Goal: Check status: Check status

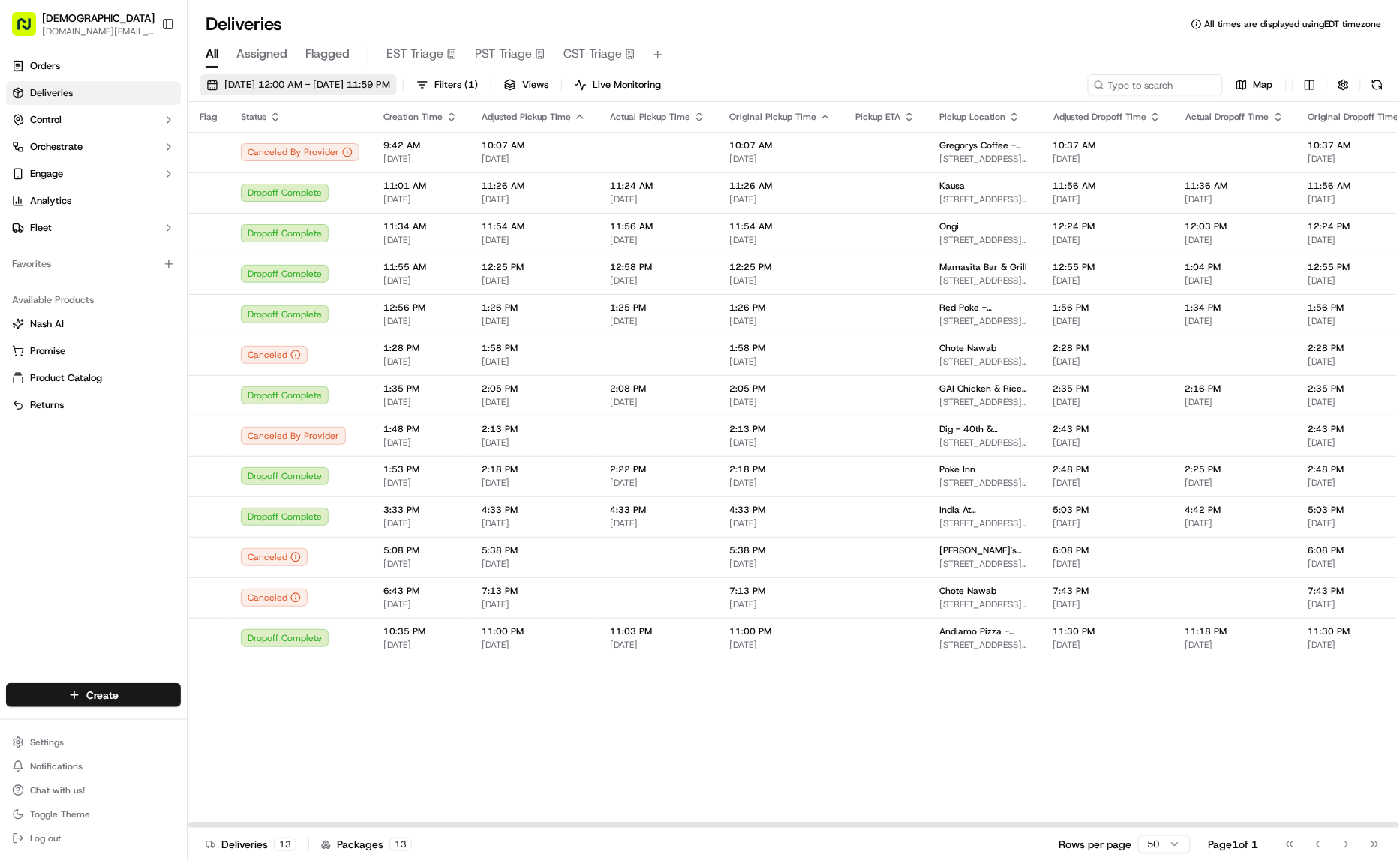
click at [369, 74] on button "[DATE] 12:00 AM - [DATE] 11:59 PM" at bounding box center [298, 85] width 197 height 21
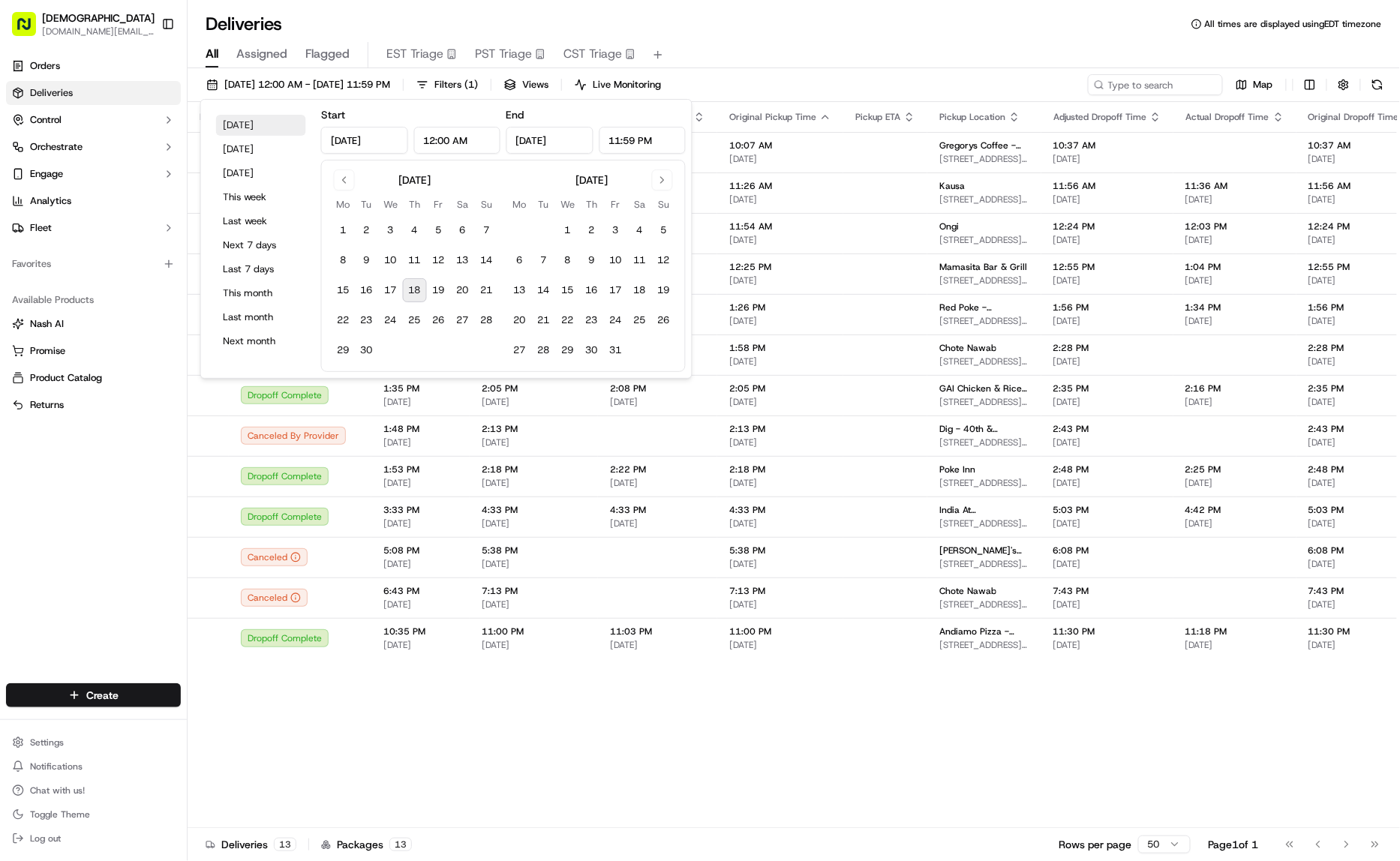
click at [255, 120] on button "[DATE]" at bounding box center [261, 125] width 90 height 21
type input "[DATE]"
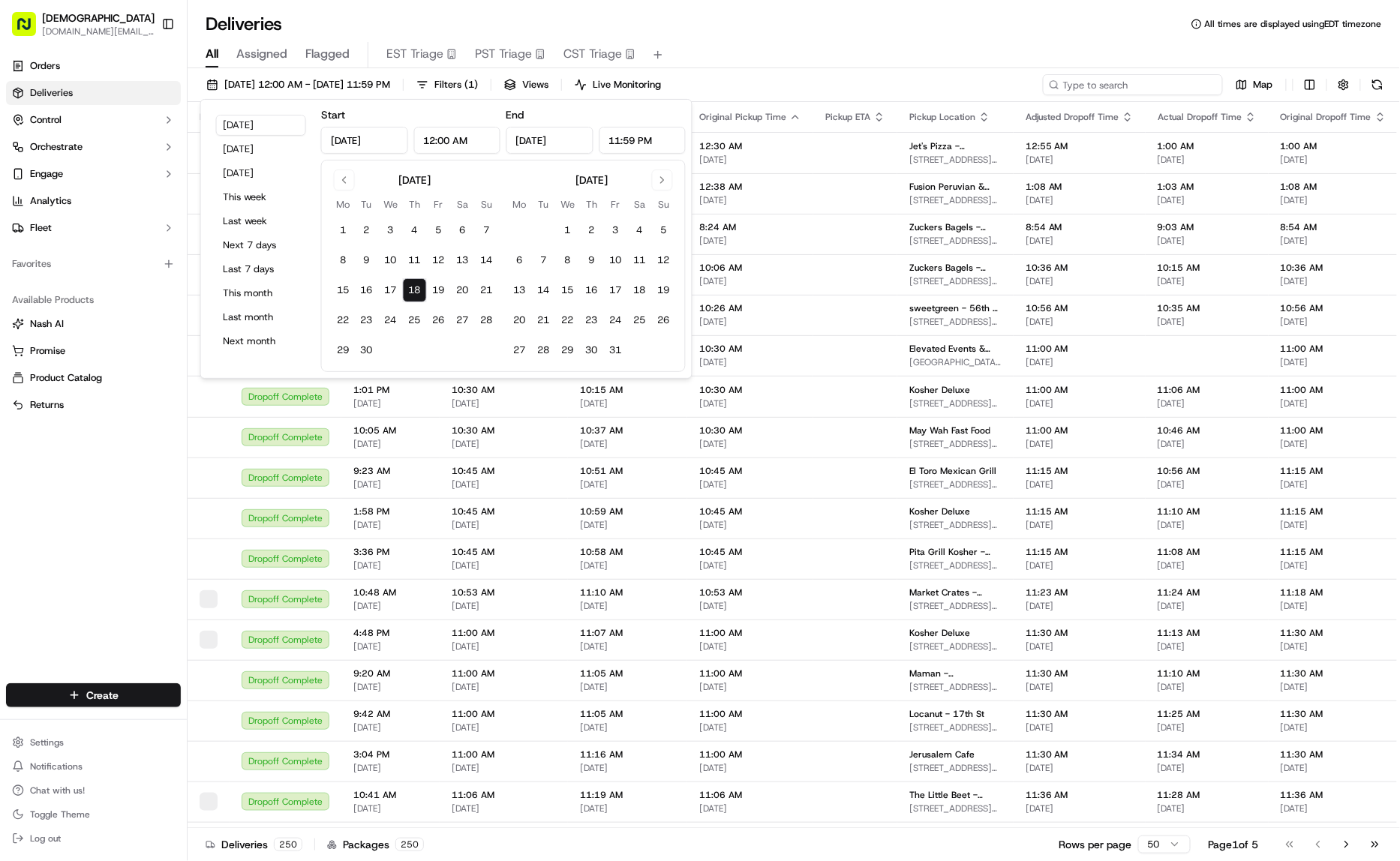
click at [1178, 81] on input at bounding box center [1133, 85] width 180 height 21
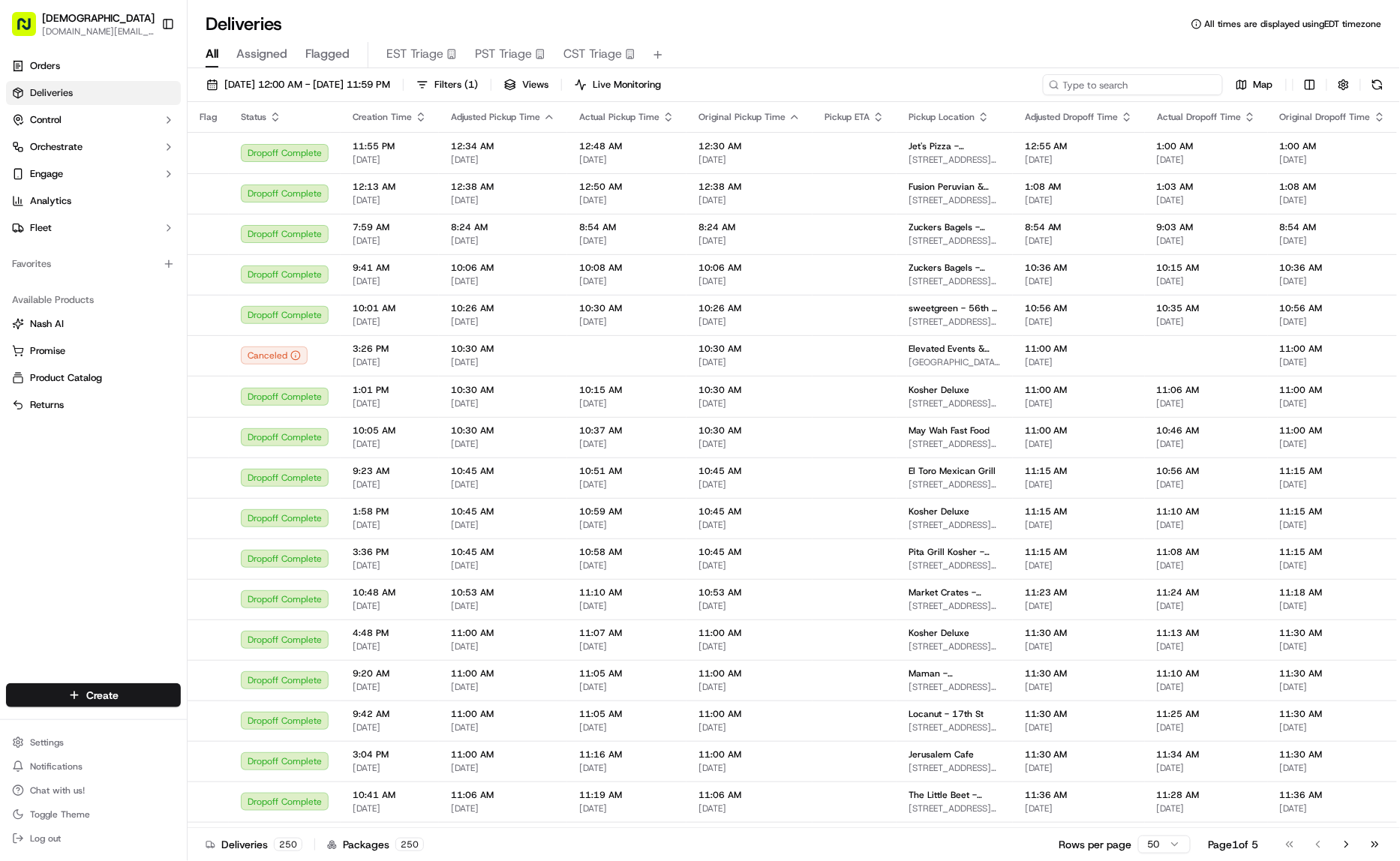
paste input "CR09182542916"
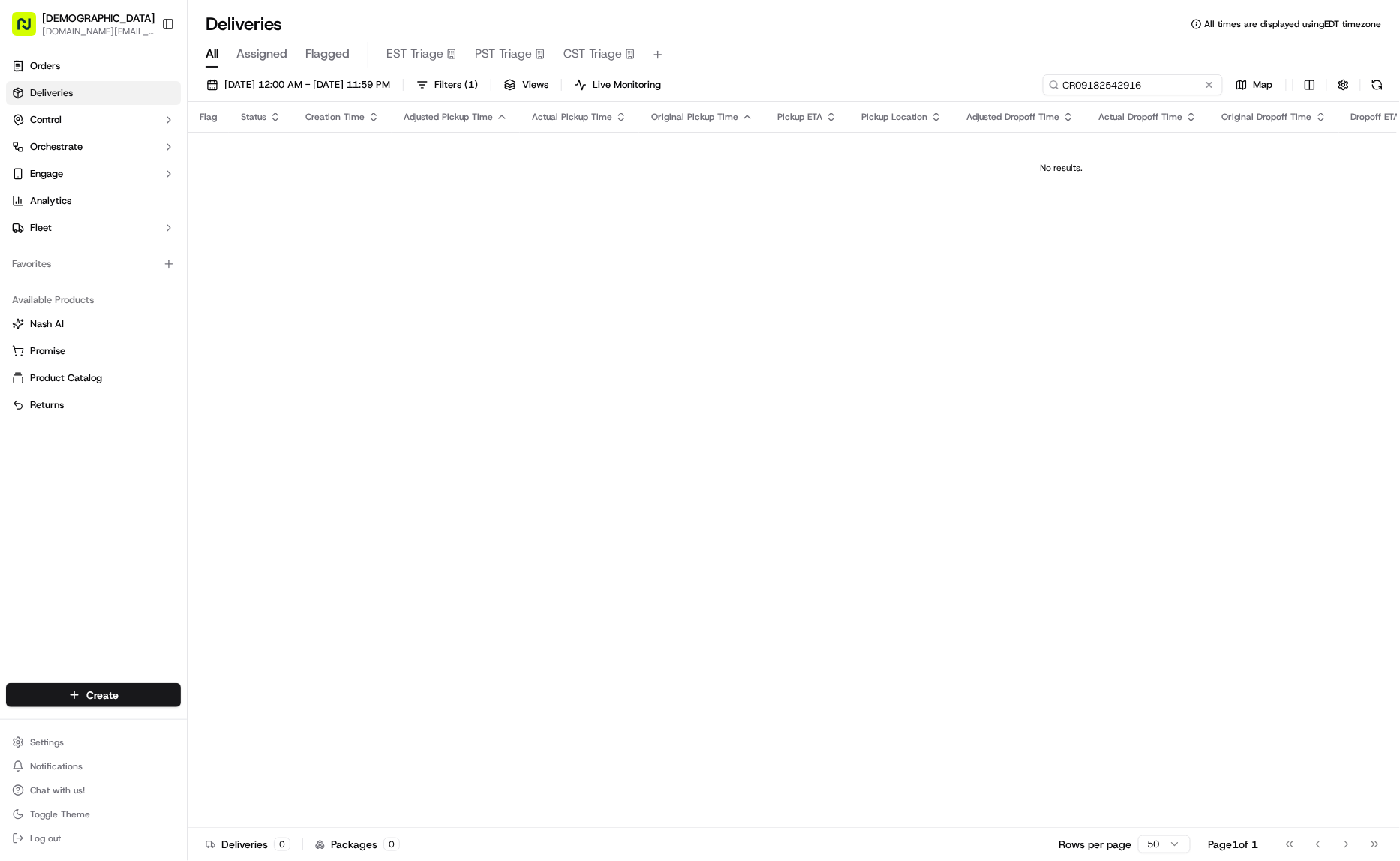
type input "CR09182542916"
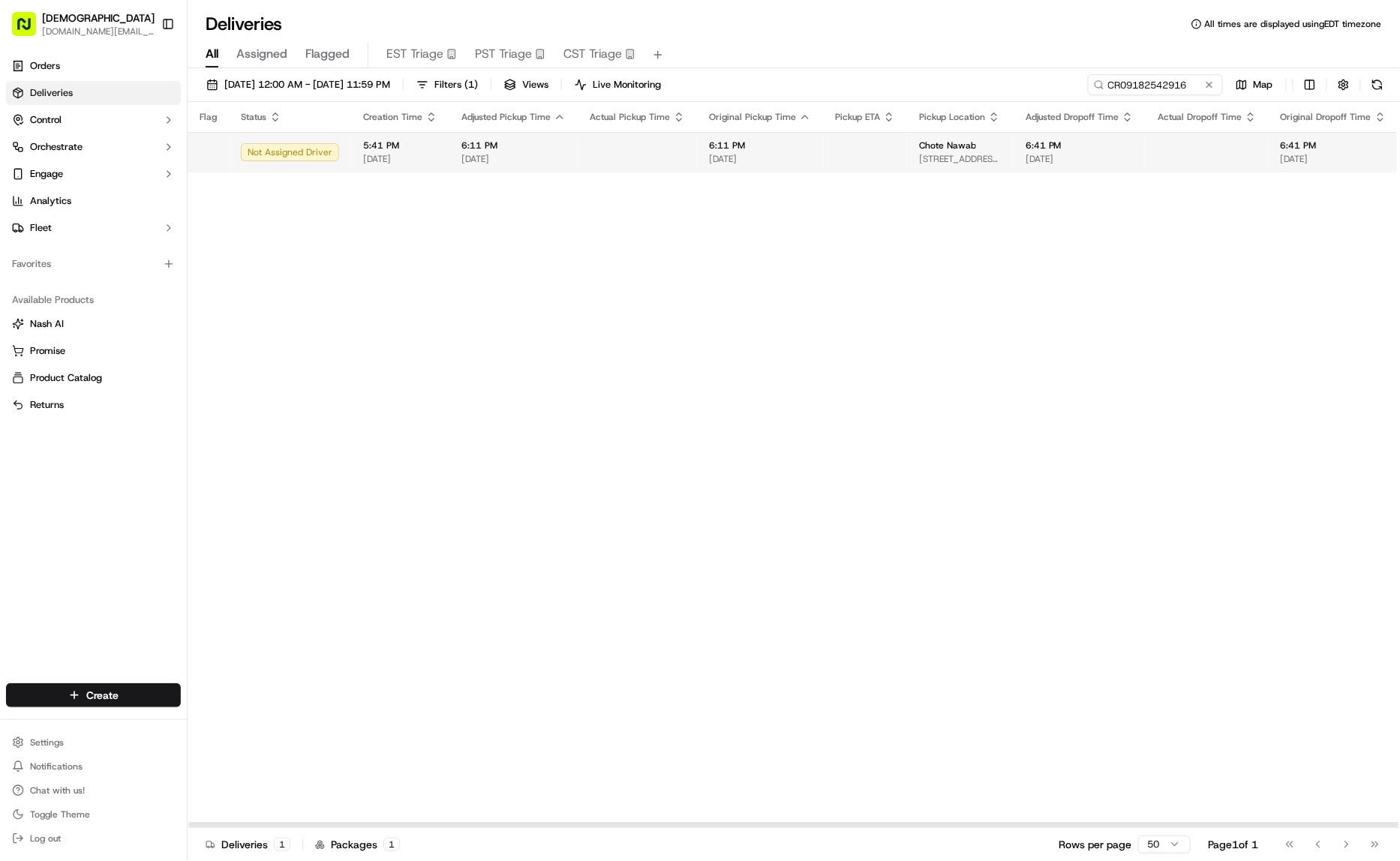
click at [764, 161] on span "[DATE]" at bounding box center [760, 159] width 102 height 12
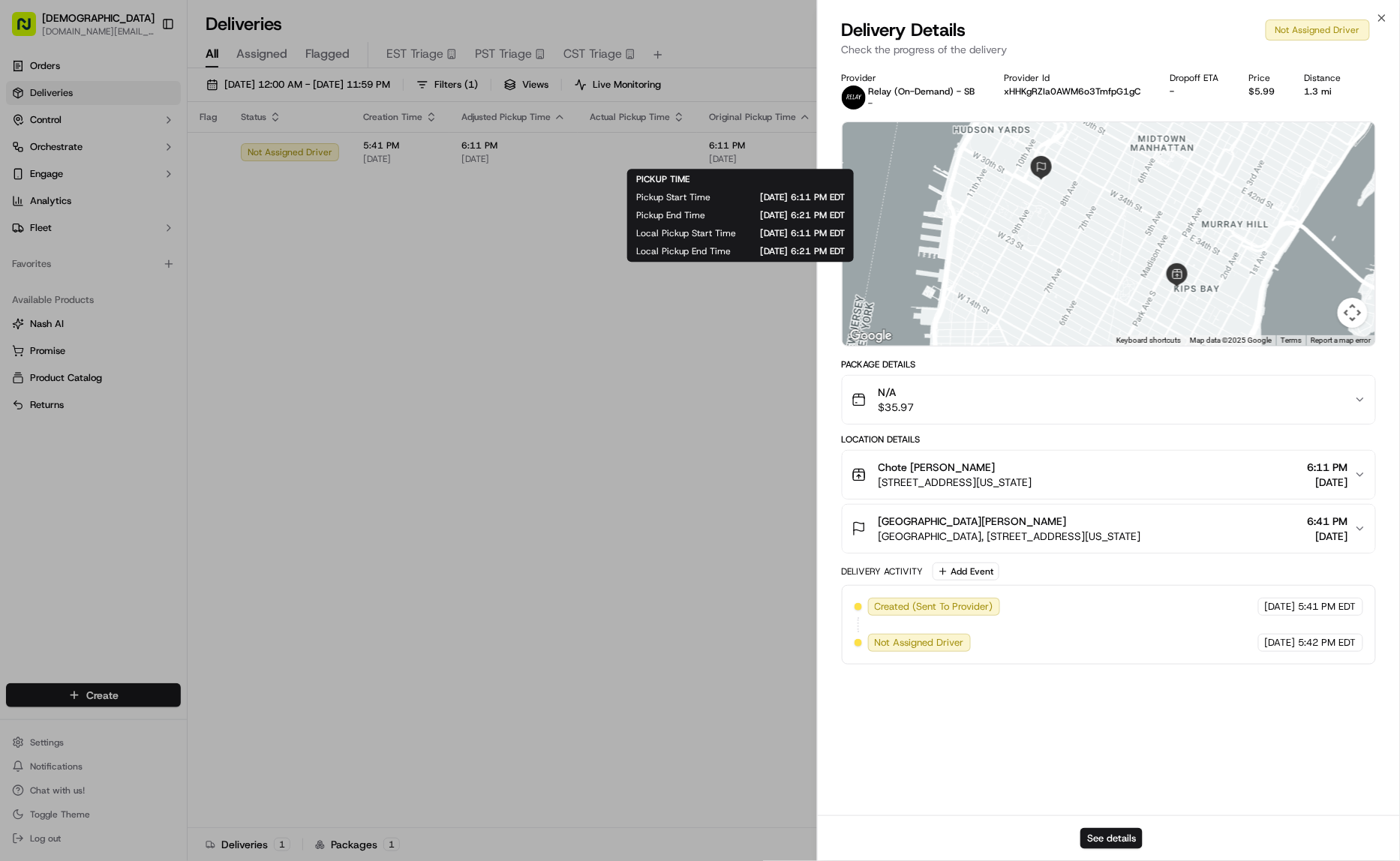
click at [1204, 488] on div "Chote [PERSON_NAME] [STREET_ADDRESS][US_STATE] 6:11 PM [DATE]" at bounding box center [1103, 474] width 503 height 30
